Goal: Transaction & Acquisition: Purchase product/service

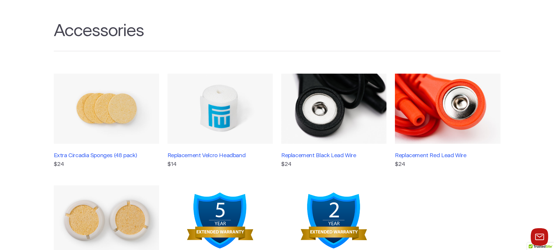
scroll to position [87, 0]
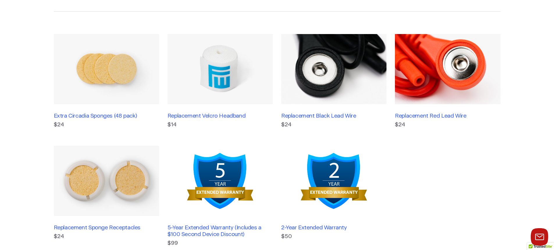
click at [453, 72] on img at bounding box center [447, 69] width 105 height 70
click at [331, 74] on img at bounding box center [333, 69] width 105 height 70
